Goal: Information Seeking & Learning: Learn about a topic

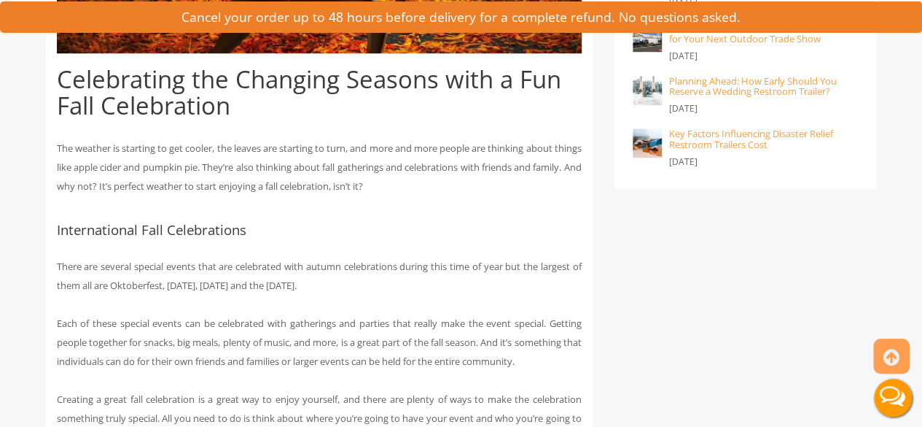
scroll to position [602, 0]
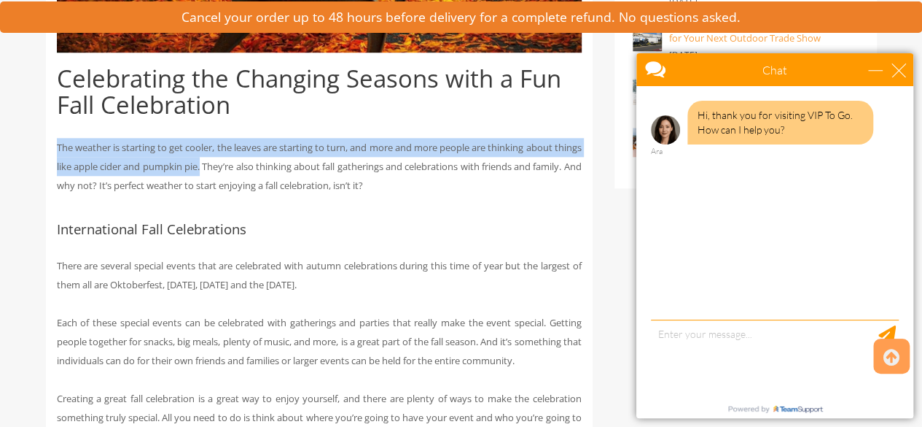
drag, startPoint x: 56, startPoint y: 149, endPoint x: 236, endPoint y: 159, distance: 180.4
click at [236, 159] on p "The weather is starting to get cooler, the leaves are starting to turn, and mor…" at bounding box center [319, 166] width 525 height 57
copy p "The weather is starting to get cooler, the leaves are starting to turn, and mor…"
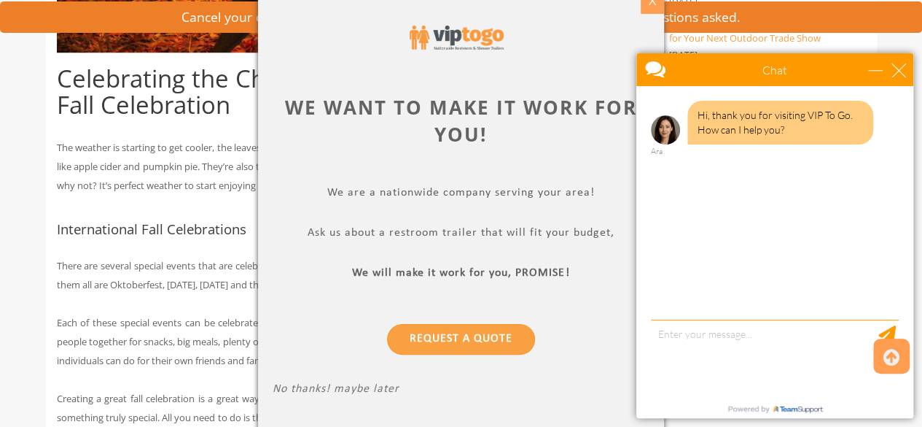
click at [646, 7] on div "X" at bounding box center [653, 1] width 23 height 25
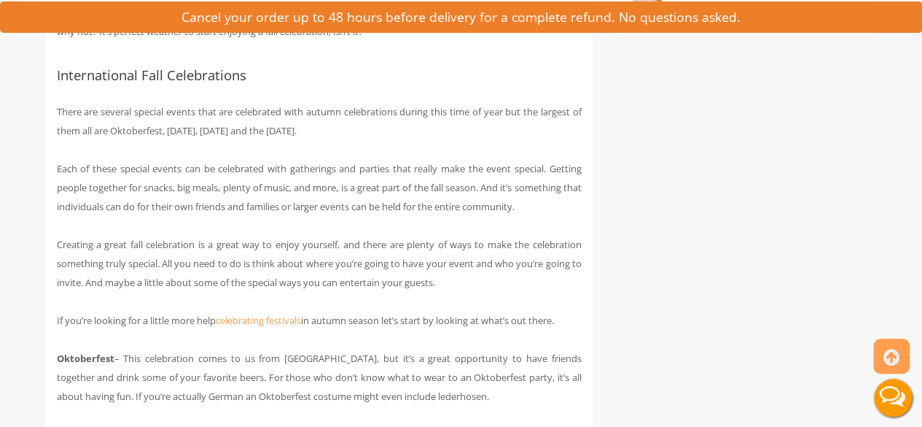
scroll to position [758, 0]
drag, startPoint x: 59, startPoint y: 107, endPoint x: 421, endPoint y: 129, distance: 362.3
click at [421, 129] on p "There are several special events that are celebrated with autumn celebrations d…" at bounding box center [319, 119] width 525 height 38
copy p "here are several special events that are celebrated with autumn celebrations du…"
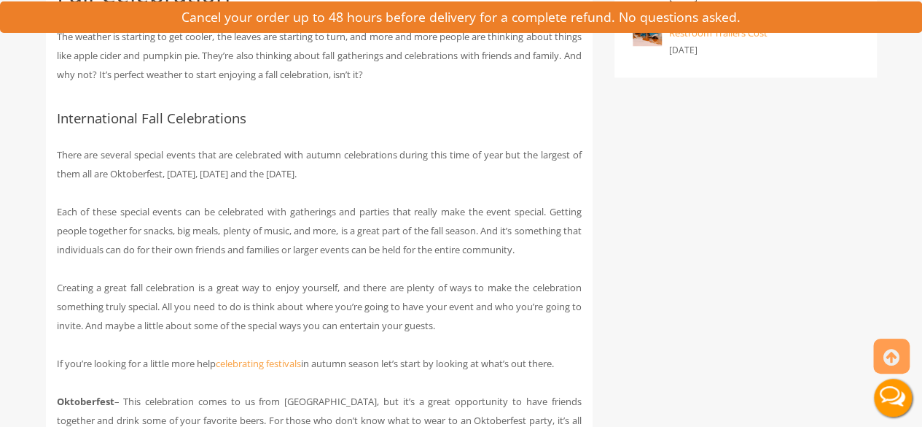
scroll to position [712, 0]
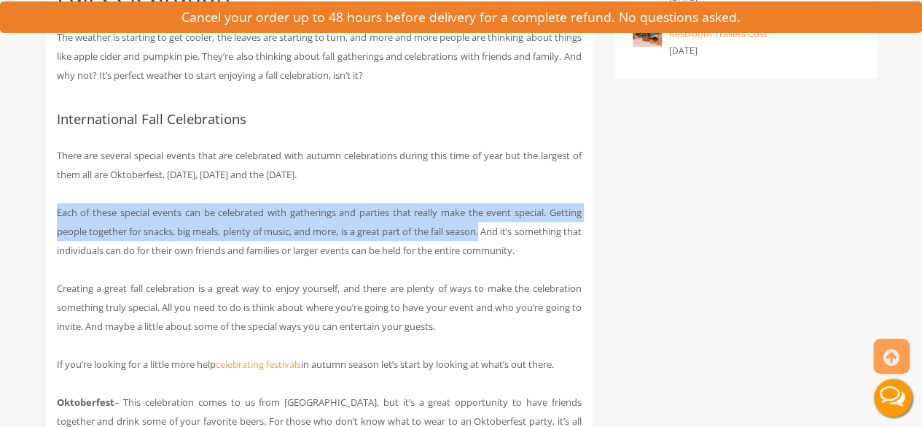
drag, startPoint x: 55, startPoint y: 211, endPoint x: 493, endPoint y: 221, distance: 438.4
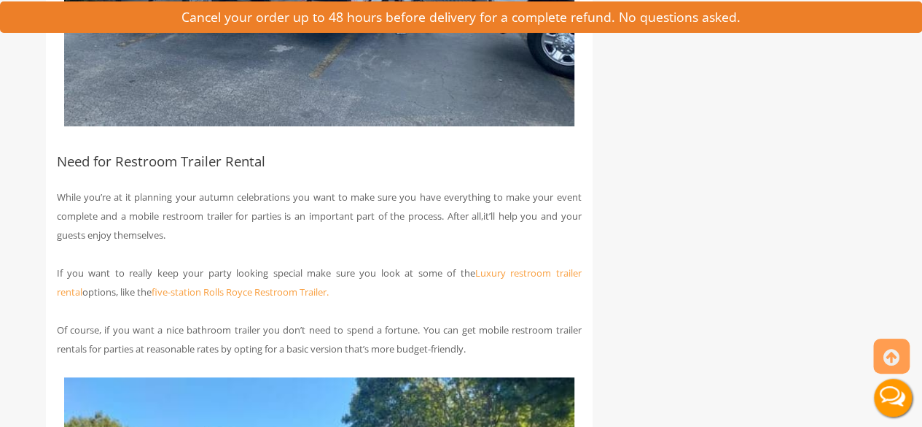
scroll to position [3071, 0]
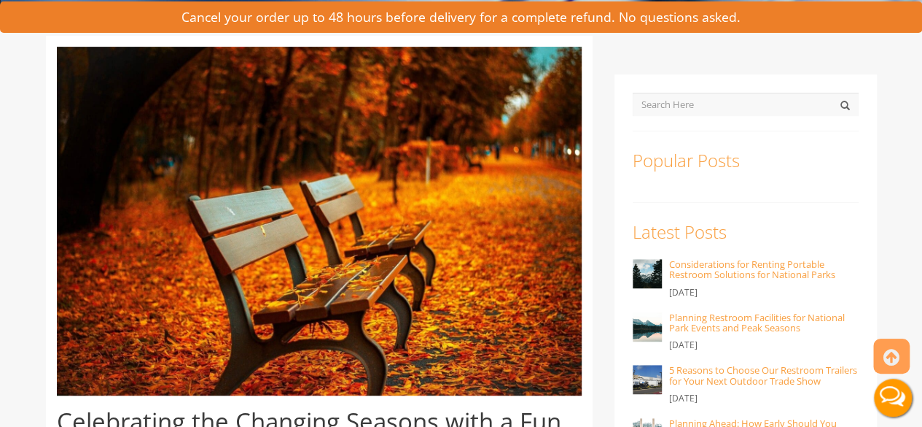
scroll to position [0, 0]
